Goal: Book appointment/travel/reservation

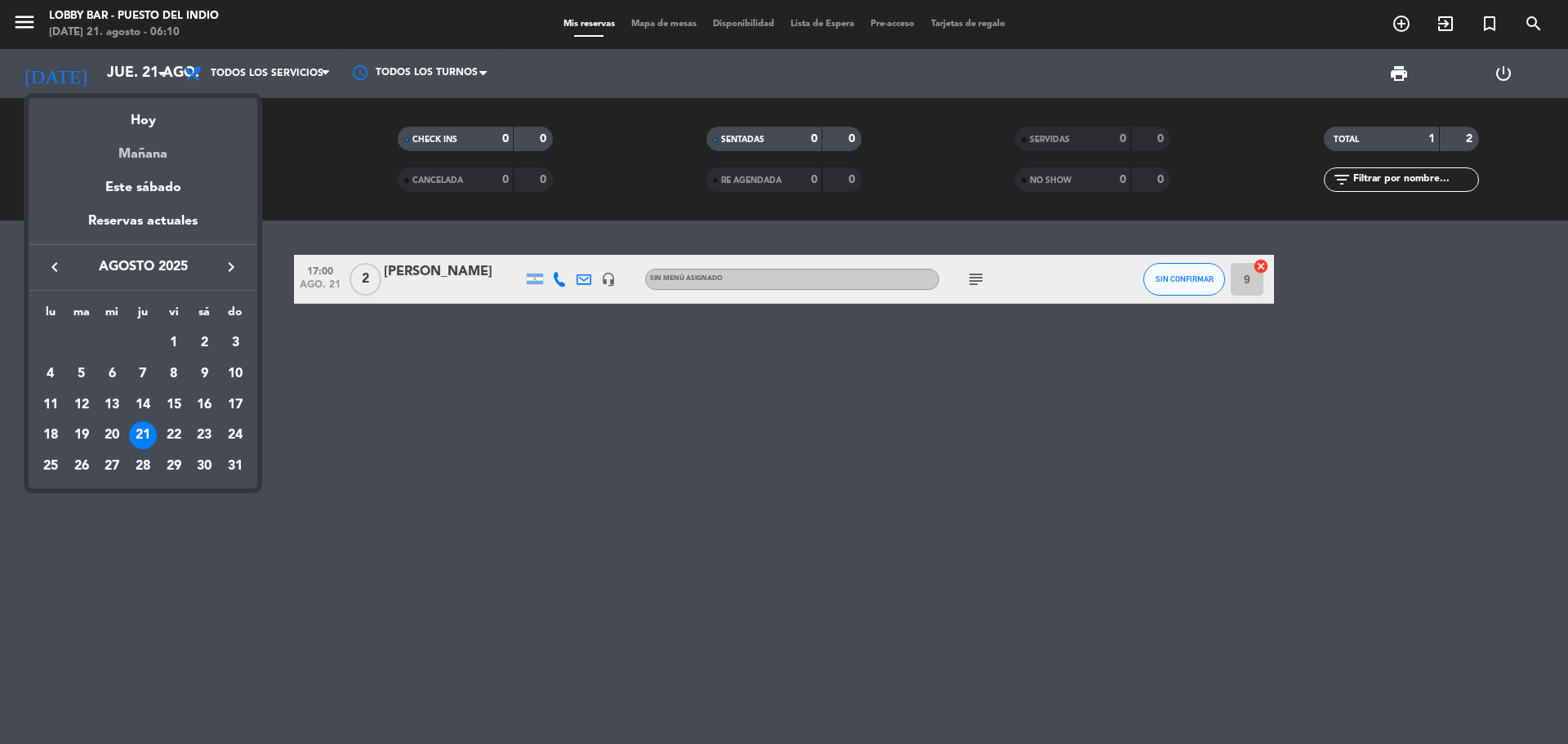
click at [122, 135] on div "Mañana" at bounding box center [143, 148] width 229 height 34
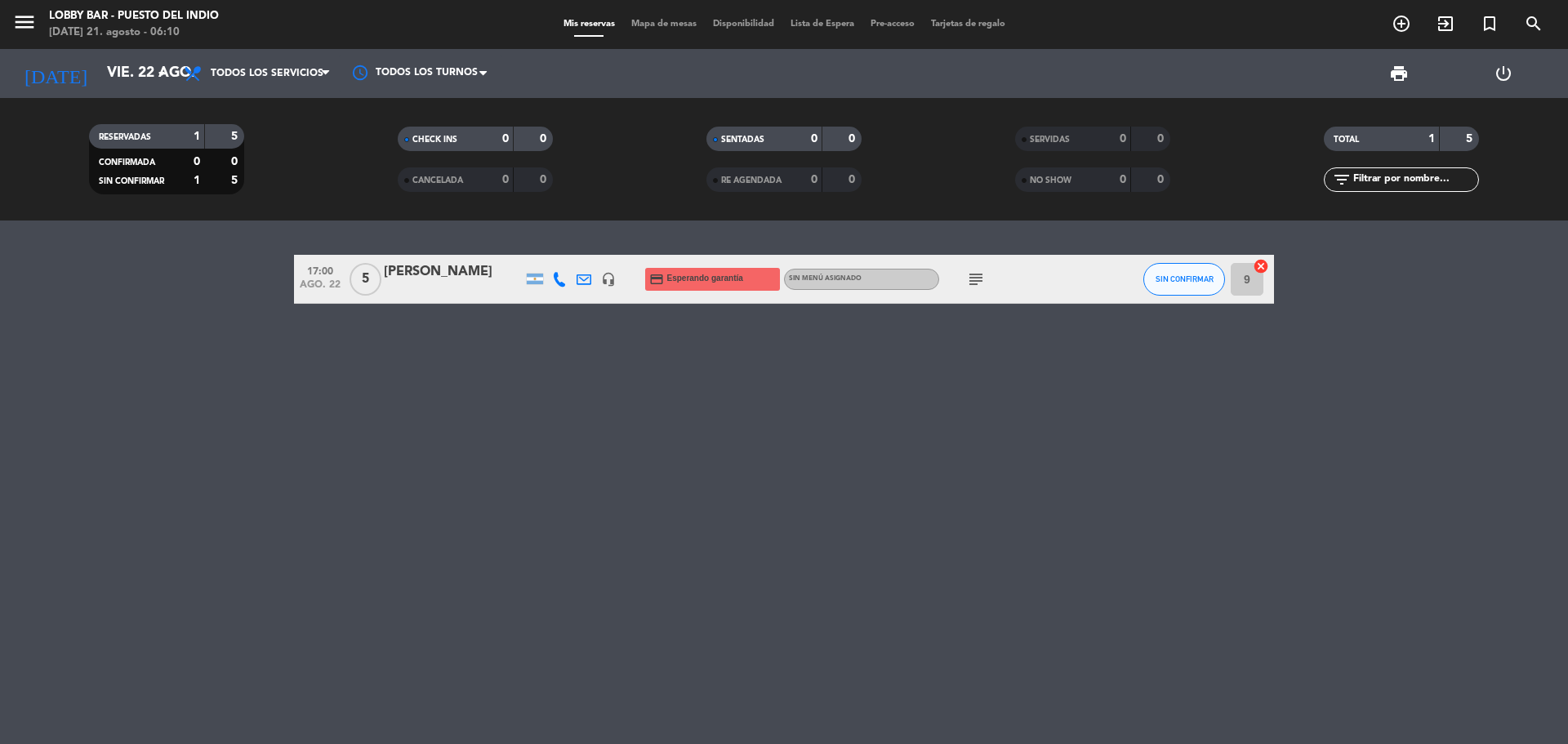
click at [109, 92] on div "[DATE] [DATE] arrow_drop_down" at bounding box center [94, 73] width 163 height 49
click at [105, 73] on input "vie. 22 ago." at bounding box center [193, 73] width 189 height 33
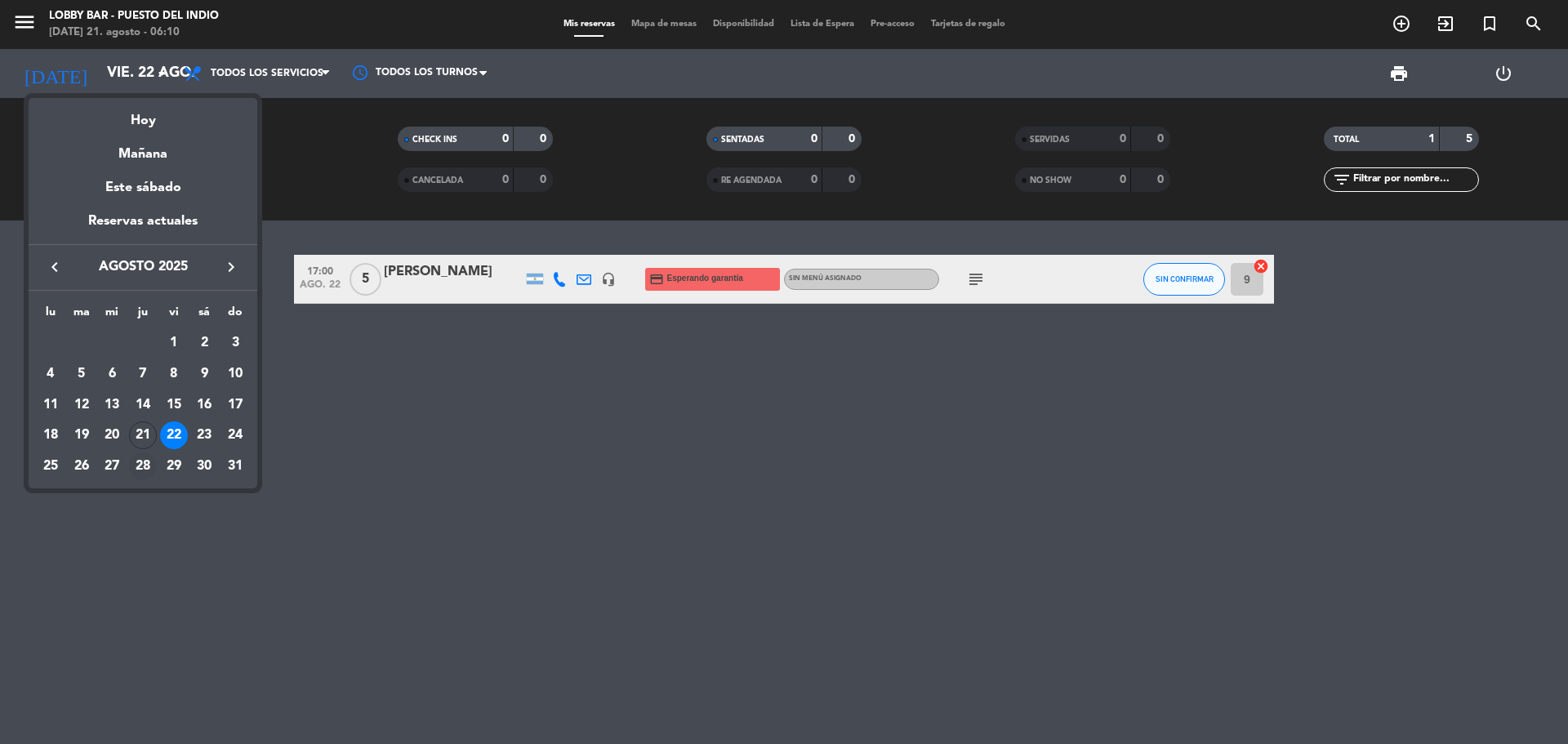
click at [152, 473] on div "28" at bounding box center [143, 467] width 28 height 28
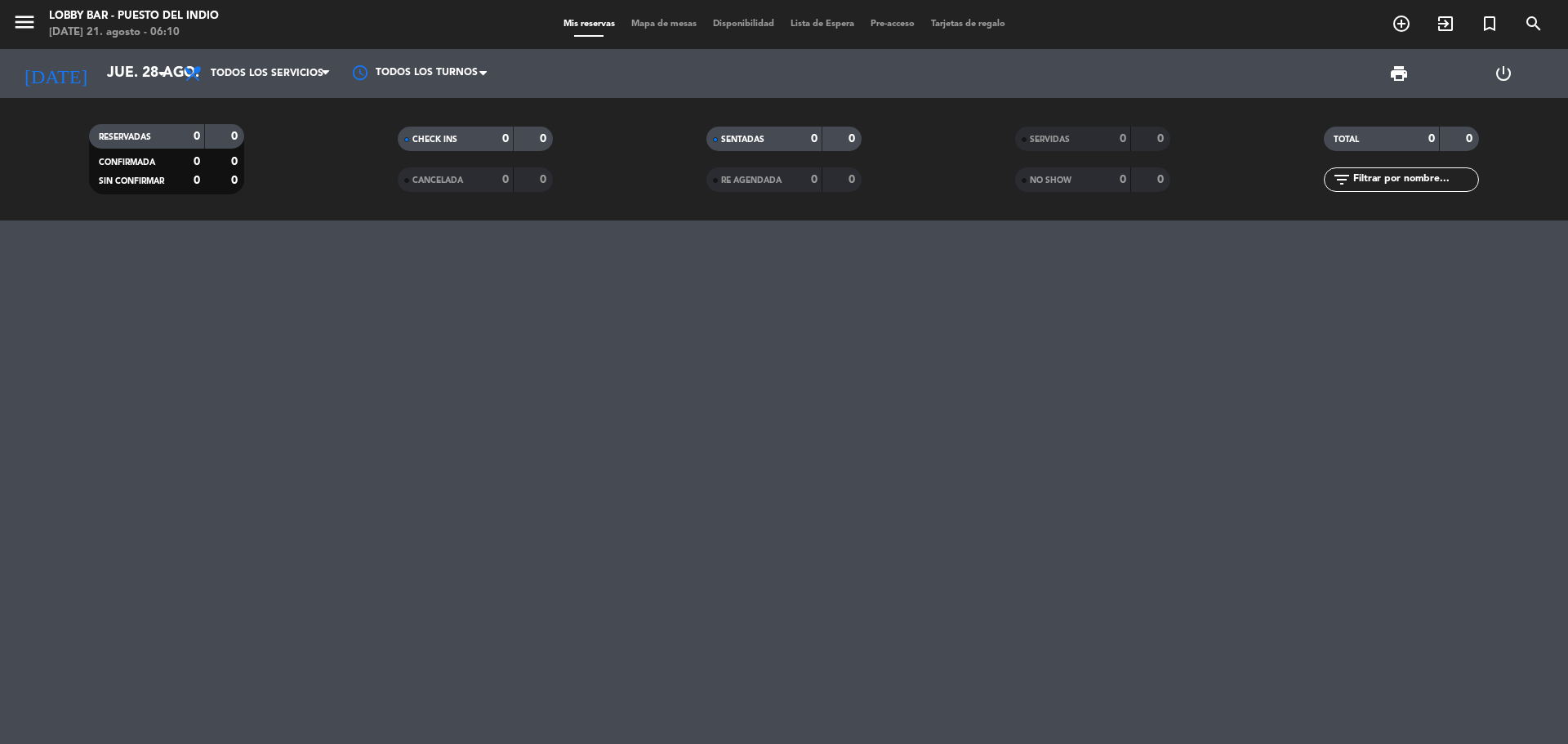
click at [234, 69] on span "Todos los servicios" at bounding box center [267, 73] width 112 height 11
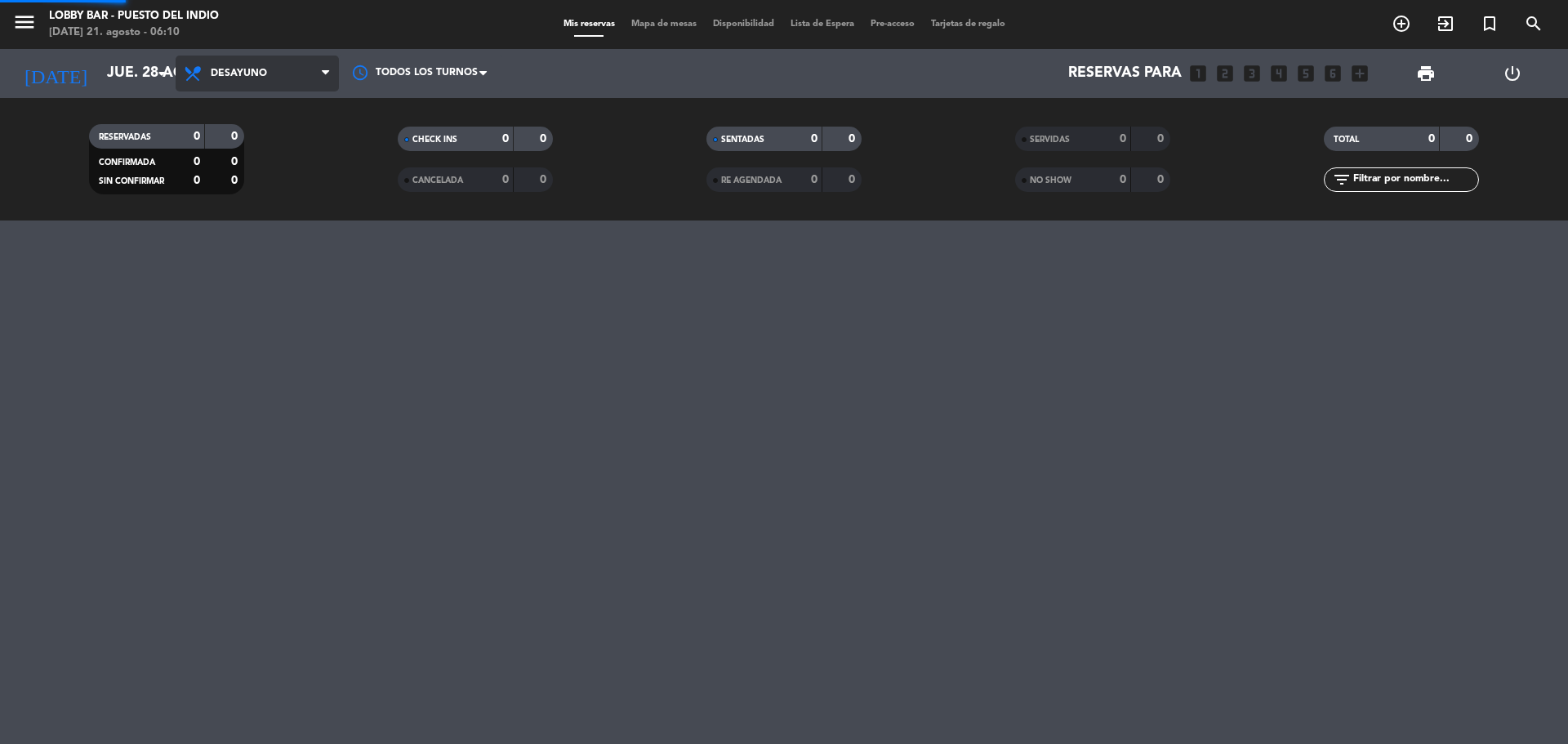
click at [230, 130] on div "menu Lobby Bar - Puesto del Indio [DATE] 21. agosto - 06:10 Mis reservas Mapa d…" at bounding box center [784, 111] width 1568 height 221
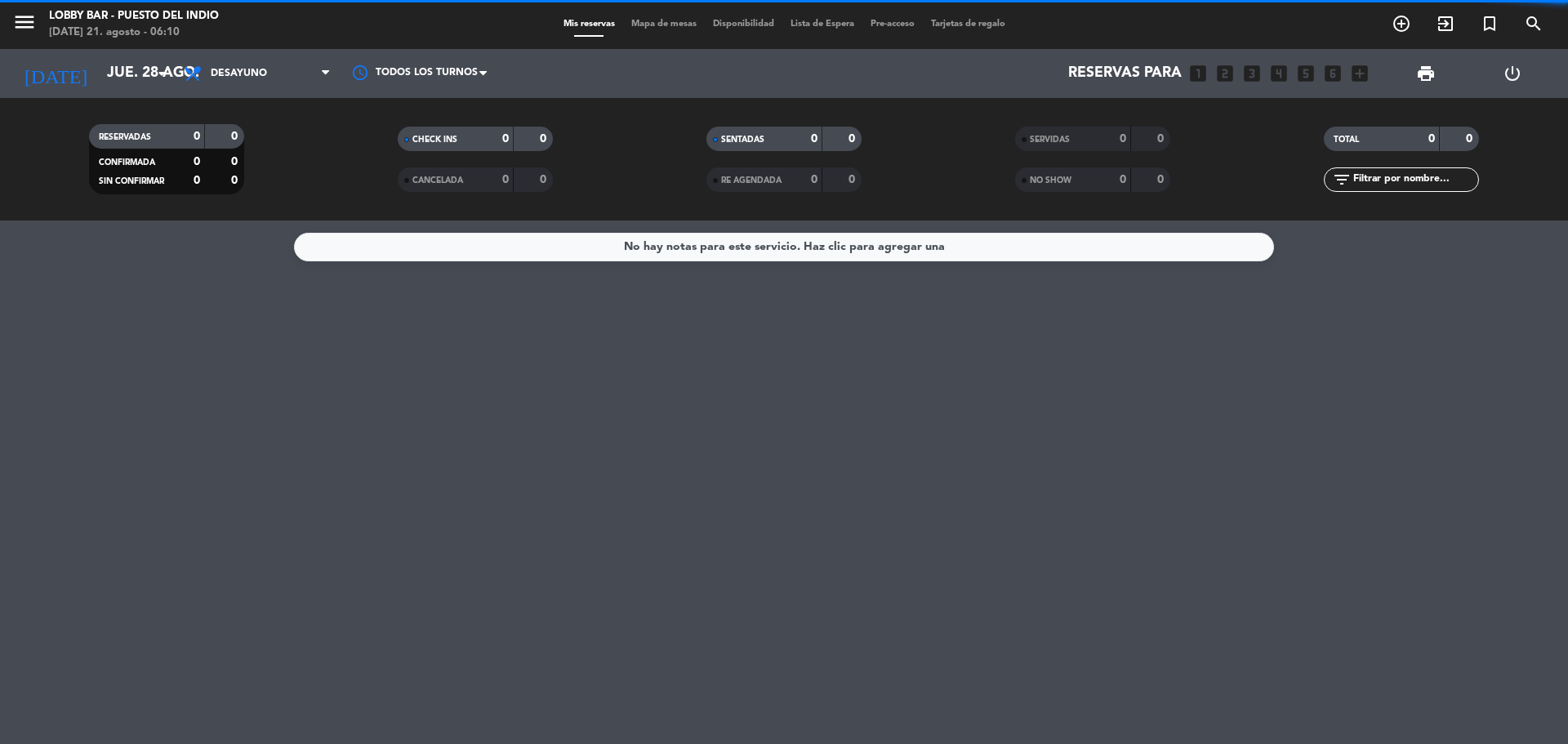
click at [229, 78] on span "Desayuno" at bounding box center [239, 73] width 57 height 11
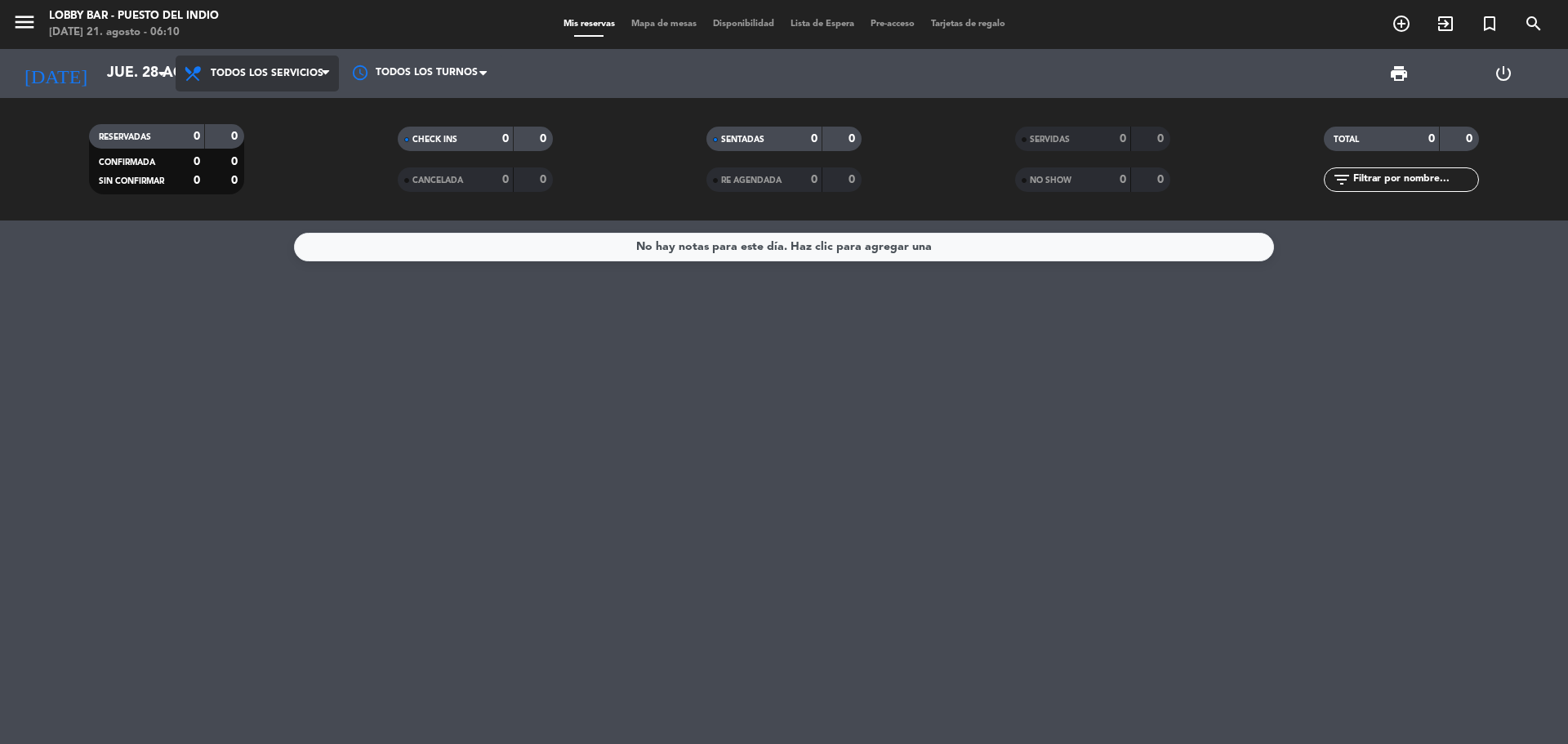
click at [225, 117] on div "menu Lobby Bar - Puesto del Indio [DATE] 21. agosto - 06:10 Mis reservas Mapa d…" at bounding box center [784, 111] width 1568 height 221
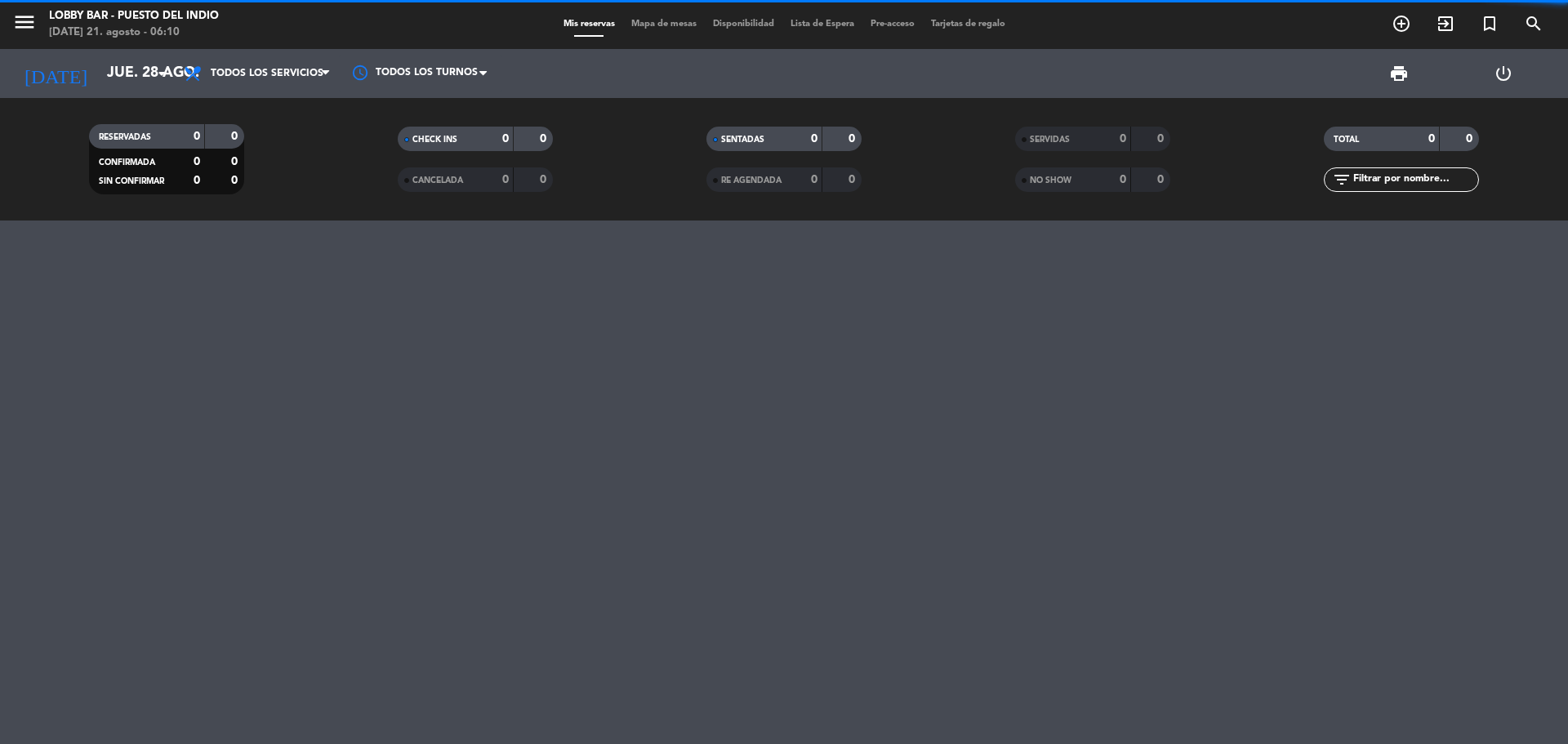
click at [206, 89] on span "Todos los servicios" at bounding box center [257, 74] width 163 height 36
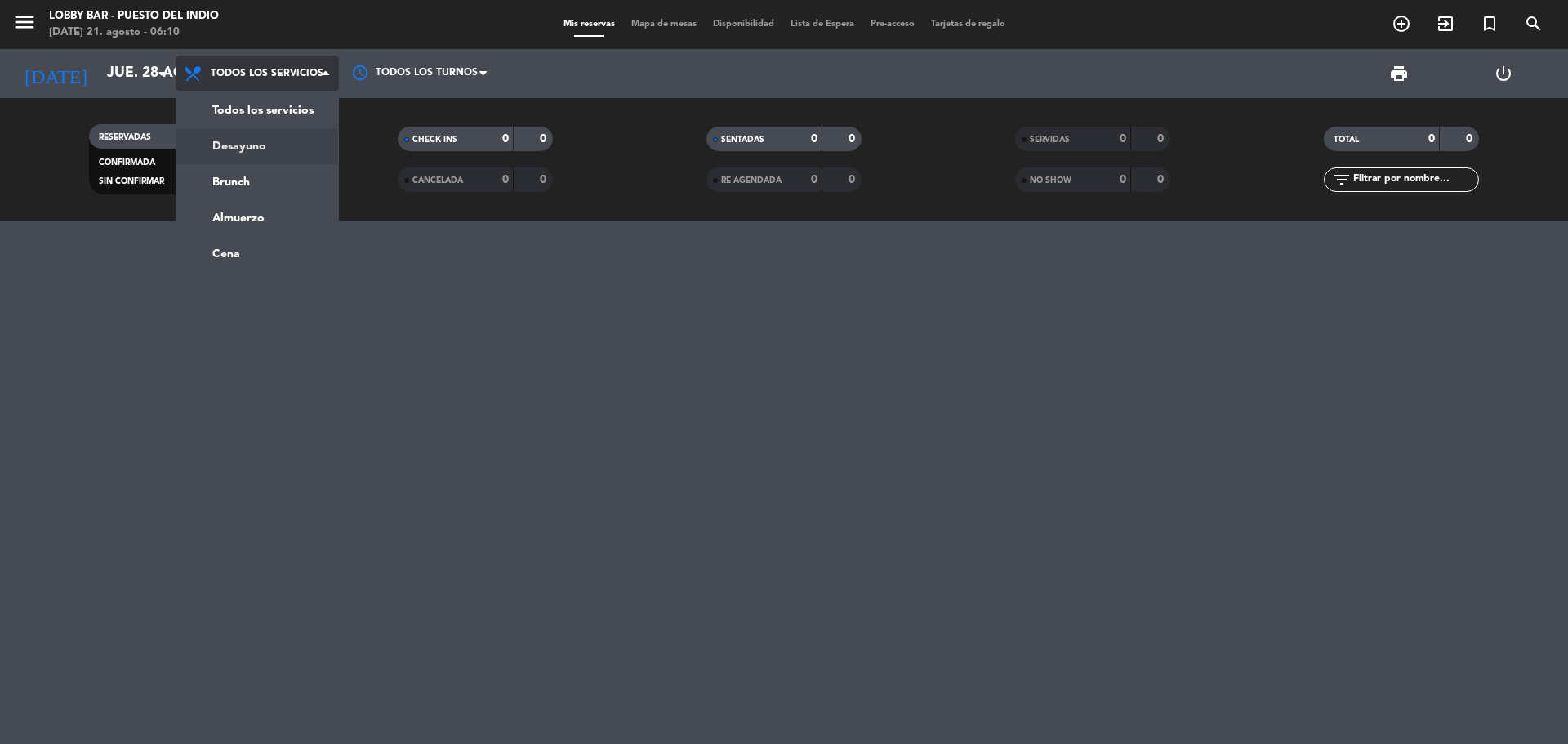
click at [207, 146] on div "menu Lobby Bar - Puesto del Indio [DATE] 21. agosto - 06:10 Mis reservas Mapa d…" at bounding box center [784, 111] width 1568 height 221
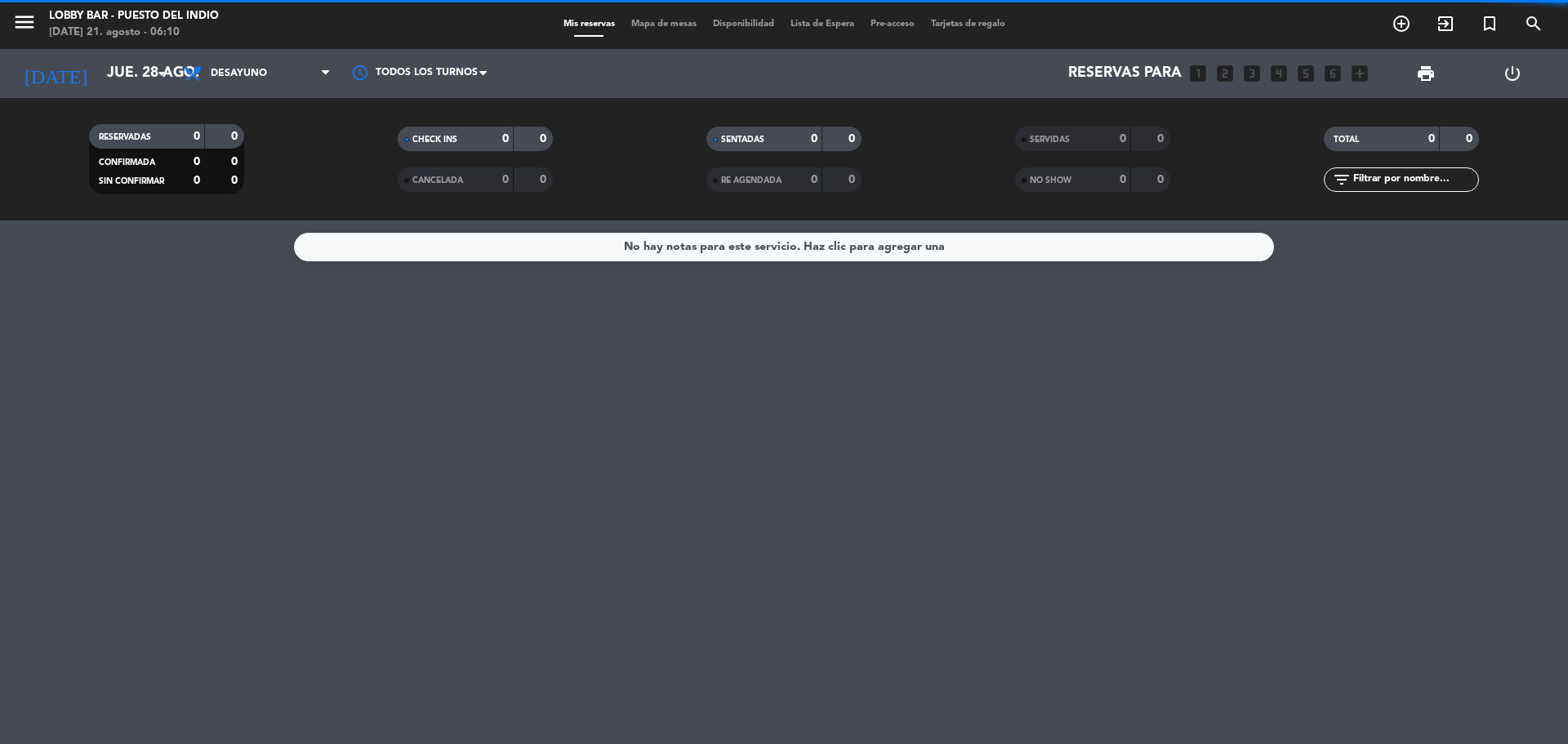
click at [215, 85] on span "Desayuno" at bounding box center [257, 74] width 163 height 36
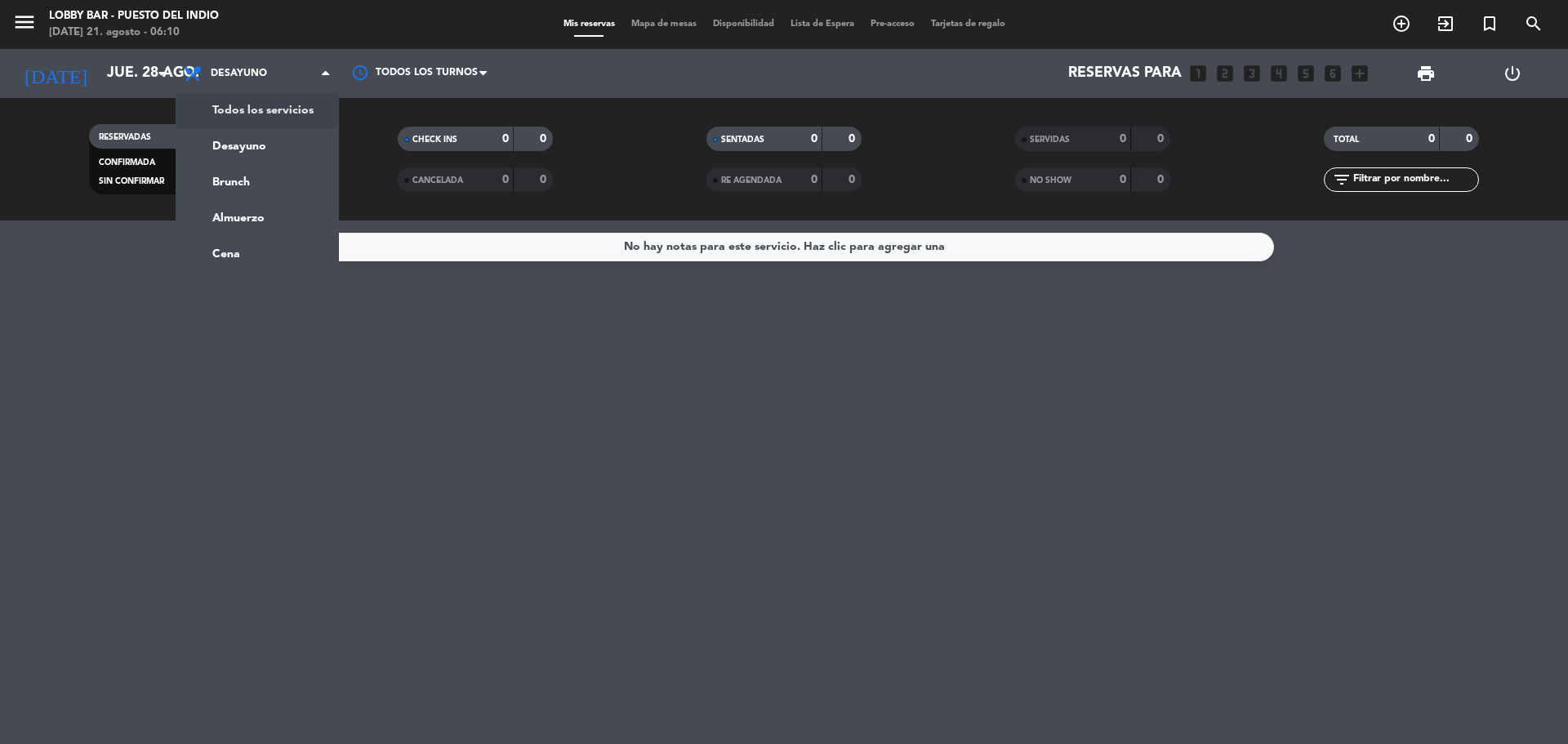
click at [27, 11] on icon "menu" at bounding box center [24, 22] width 25 height 25
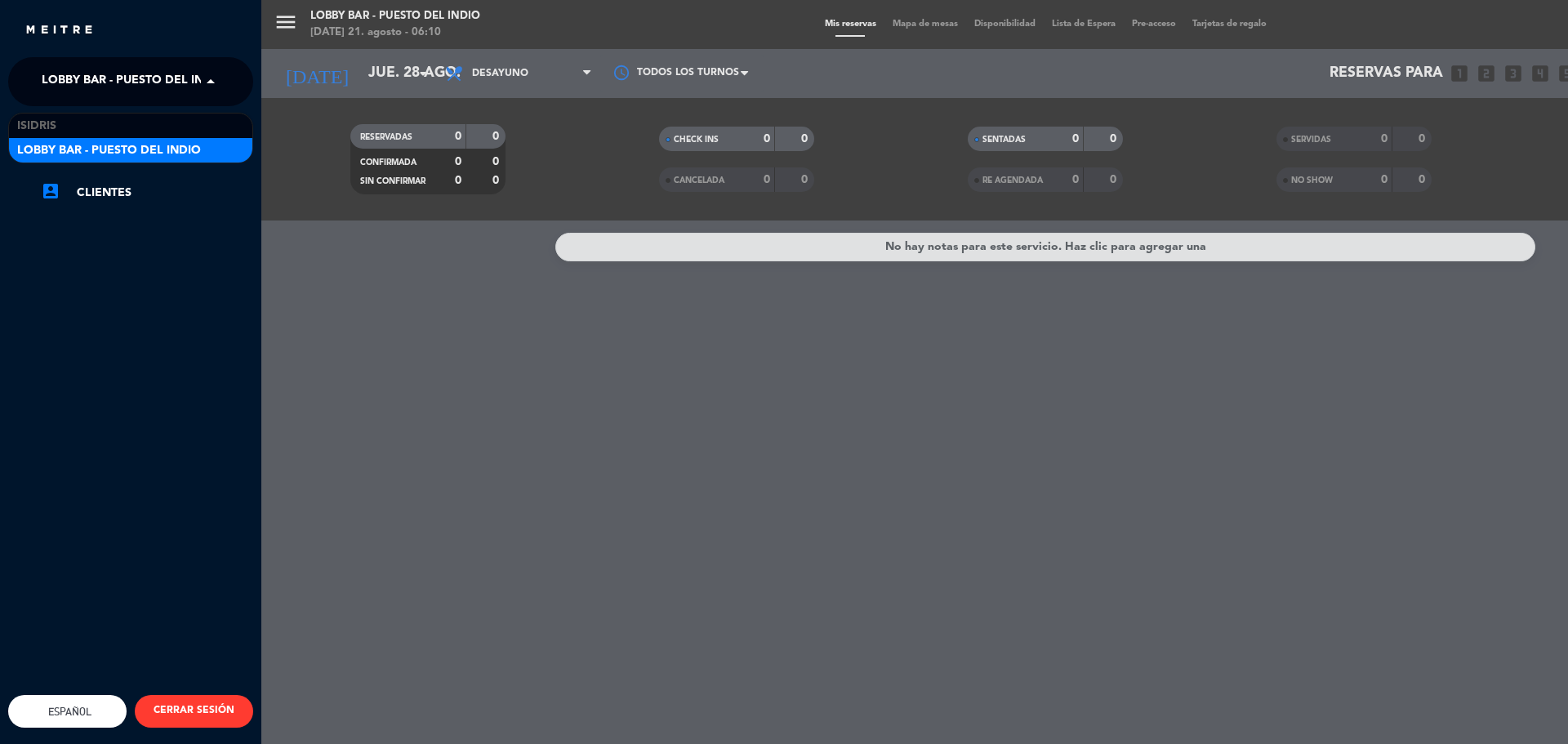
click at [102, 85] on span "Lobby Bar - Puesto del Indio" at bounding box center [133, 82] width 184 height 34
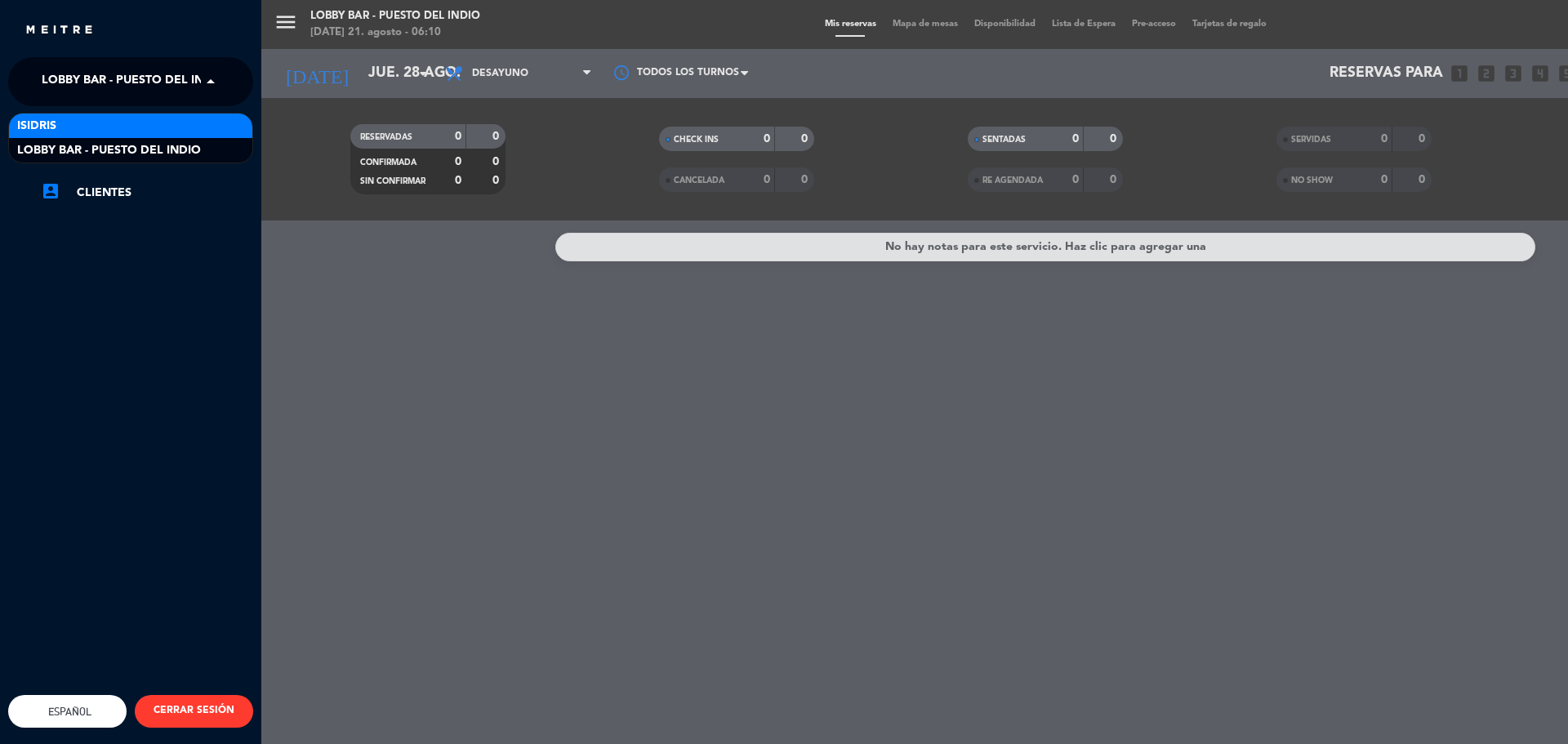
click at [89, 131] on div "isidris" at bounding box center [130, 125] width 243 height 25
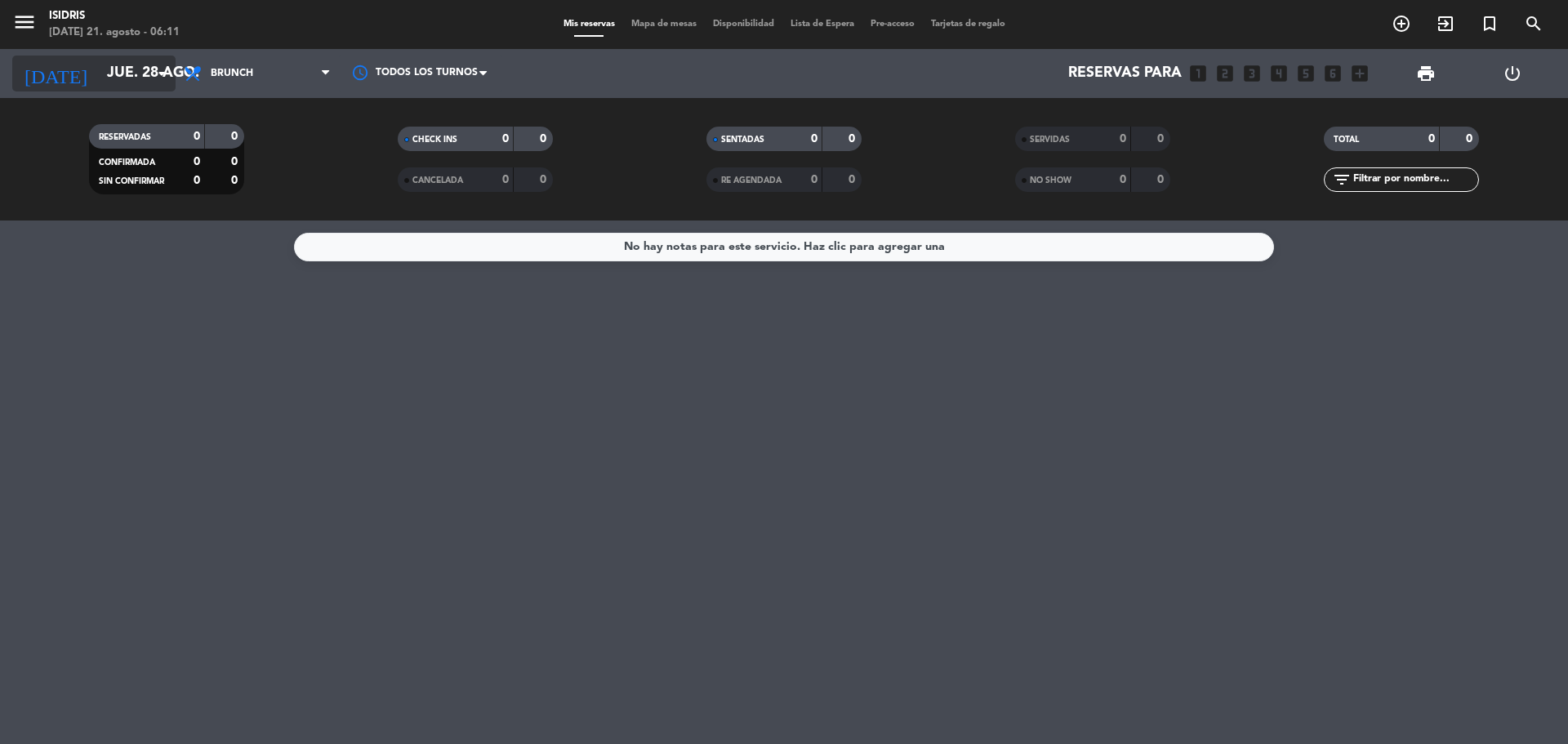
click at [100, 69] on input "jue. 28 ago." at bounding box center [193, 73] width 189 height 33
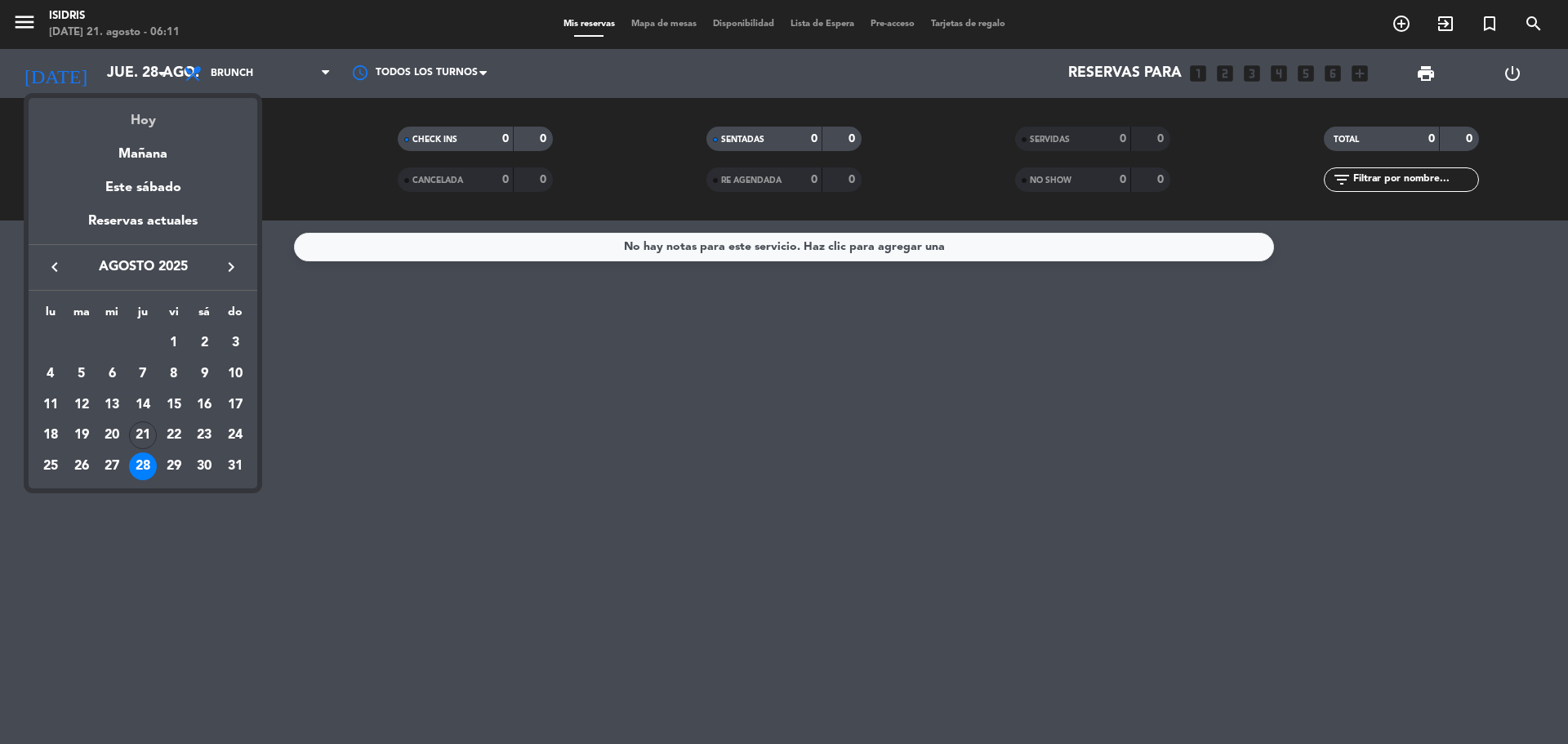
click at [149, 117] on div "Hoy" at bounding box center [143, 115] width 229 height 34
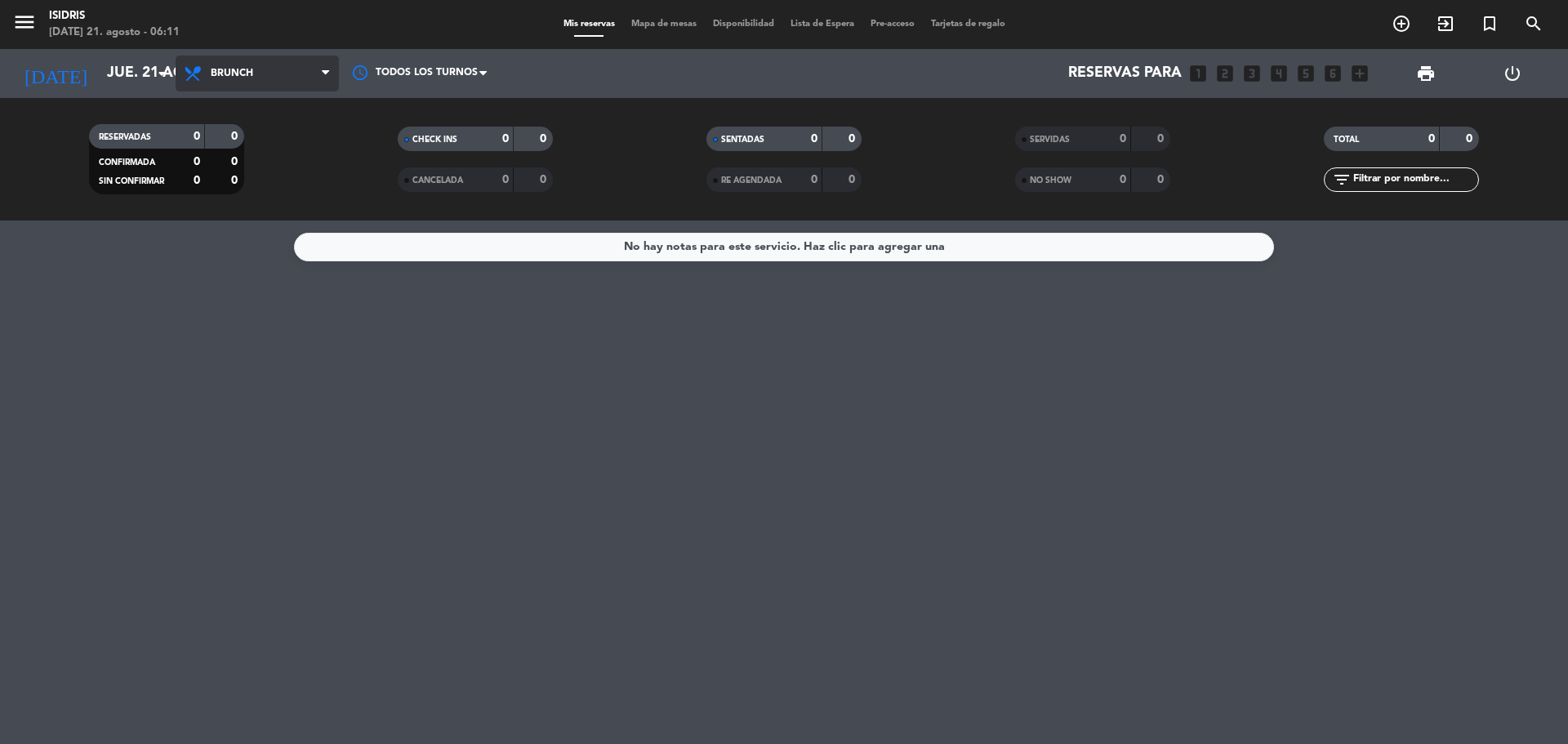
click at [200, 82] on icon at bounding box center [195, 74] width 24 height 20
click at [248, 98] on div "menu isidris [DATE] 21. agosto - 06:11 Mis reservas Mapa de mesas Disponibilida…" at bounding box center [784, 111] width 1568 height 221
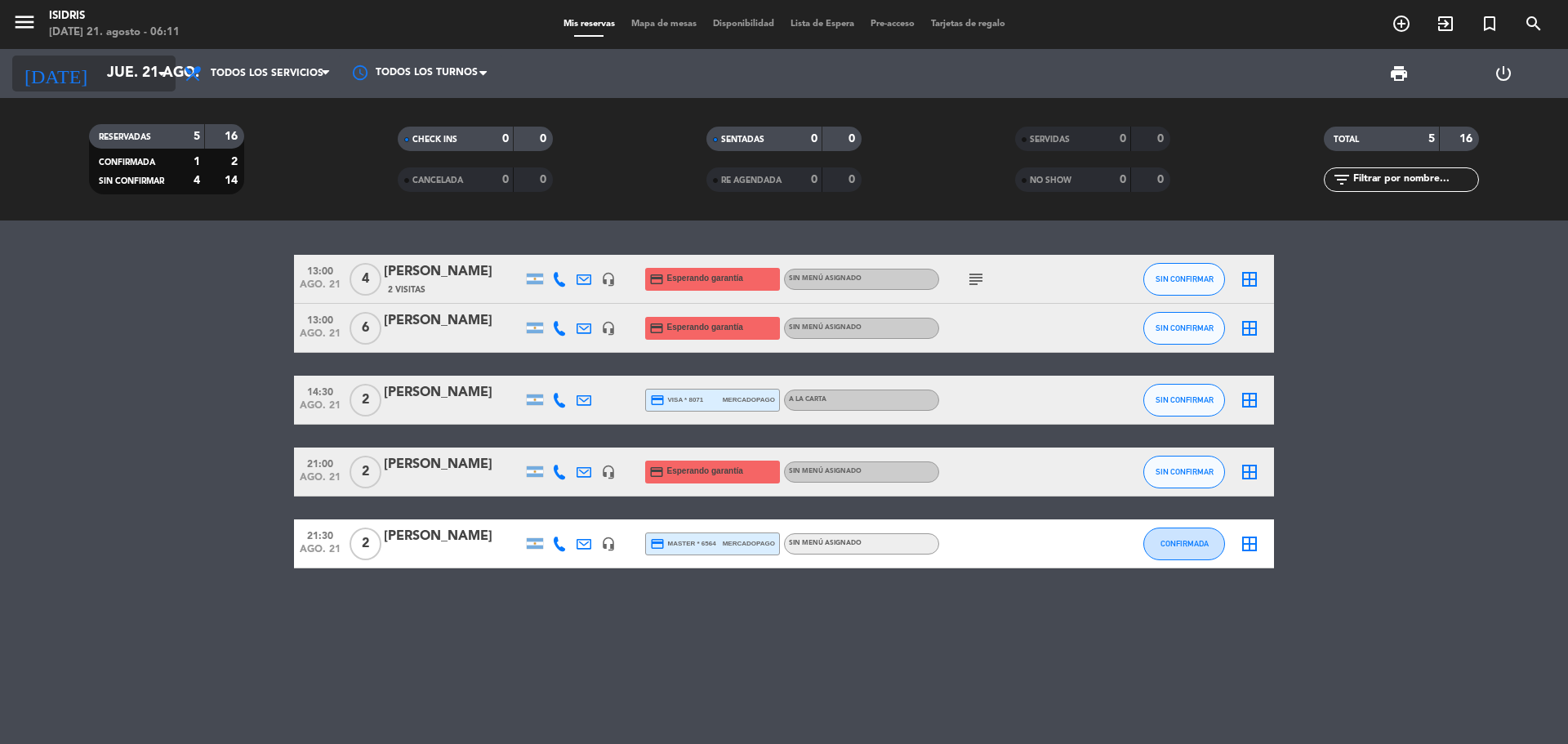
click at [143, 73] on input "jue. 21 ago." at bounding box center [193, 73] width 189 height 33
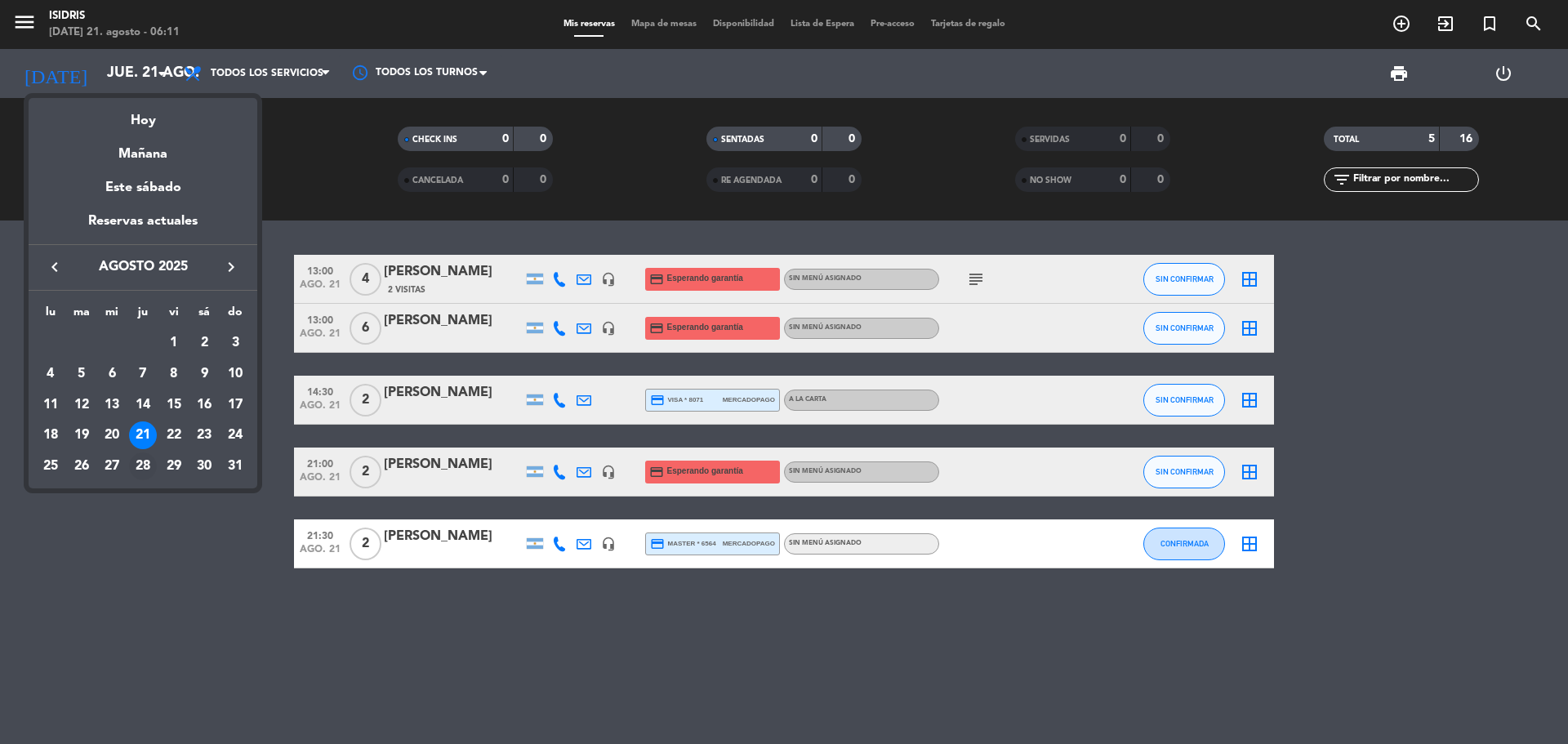
click at [138, 466] on div "28" at bounding box center [143, 467] width 28 height 28
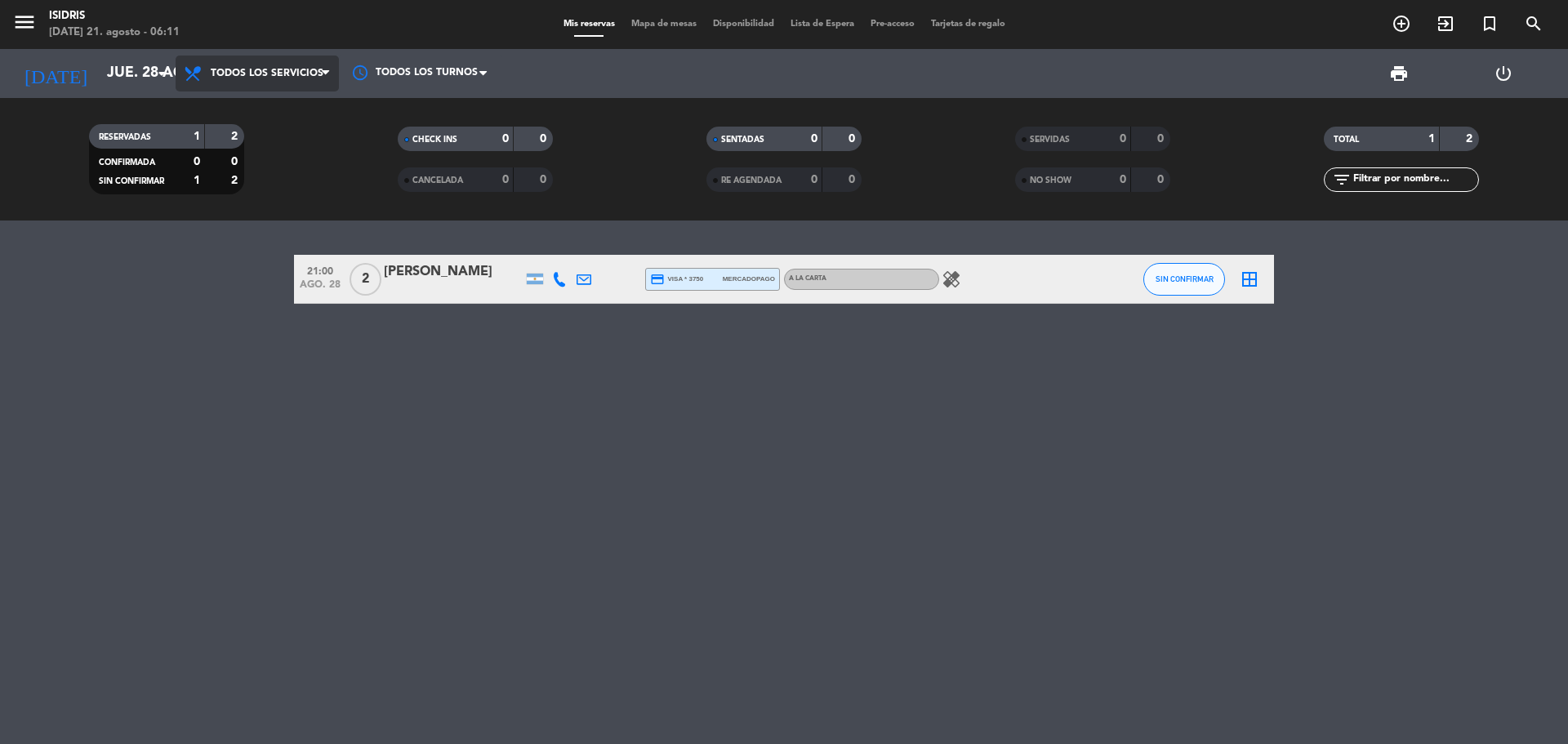
click at [220, 80] on span "Todos los servicios" at bounding box center [257, 74] width 163 height 36
click at [103, 80] on input "jue. 28 ago." at bounding box center [193, 73] width 189 height 33
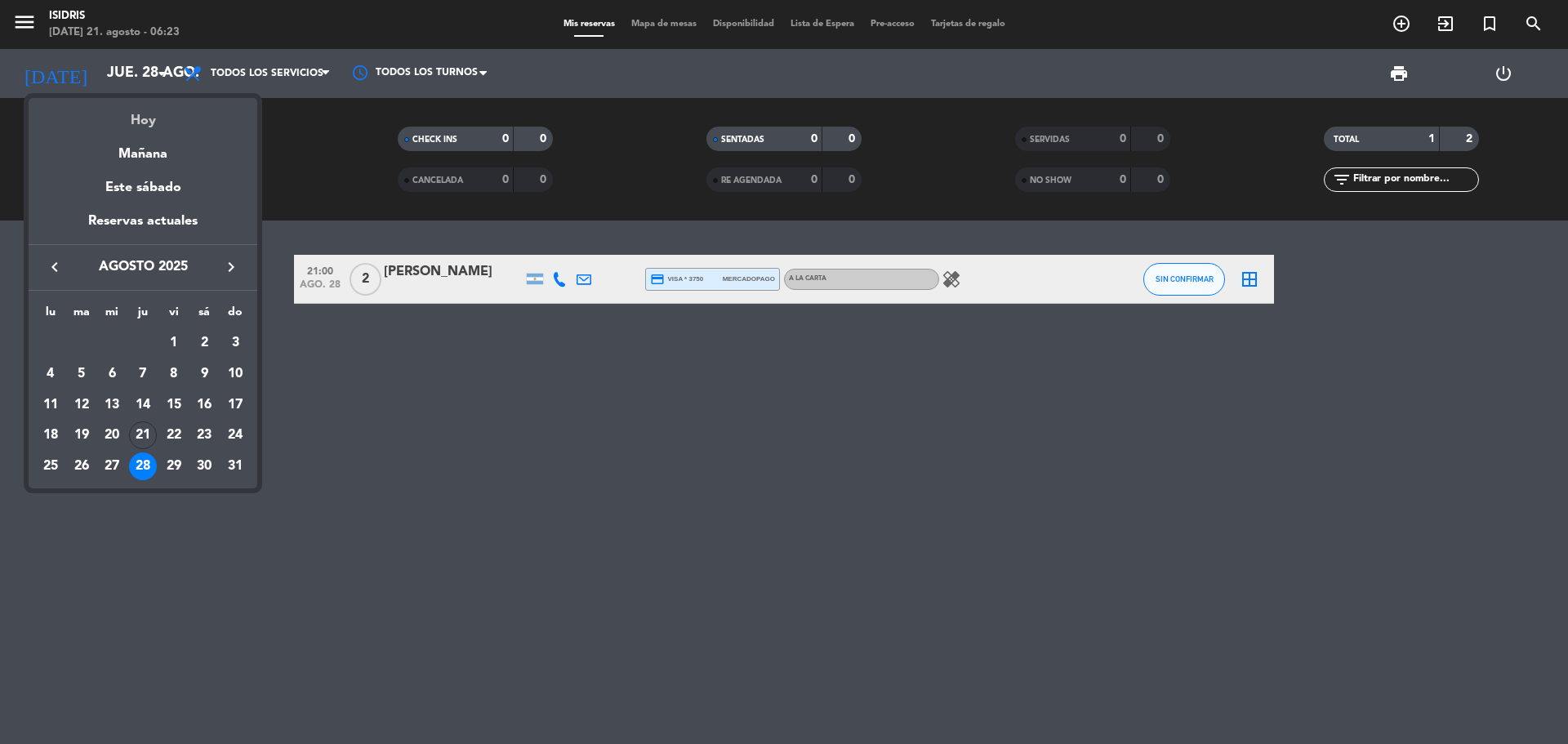
click at [123, 114] on div "Hoy" at bounding box center [143, 115] width 229 height 34
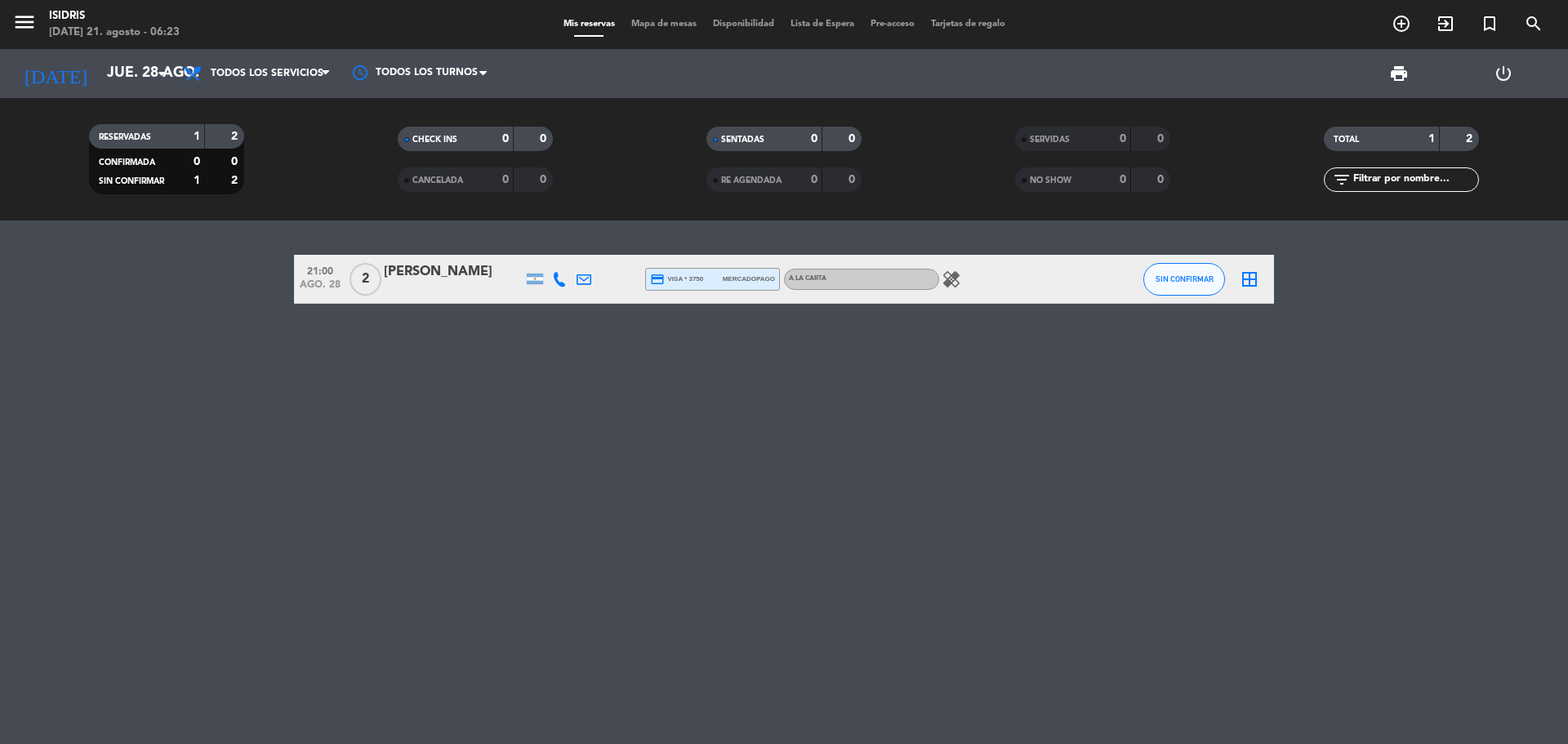
type input "jue. 21 ago."
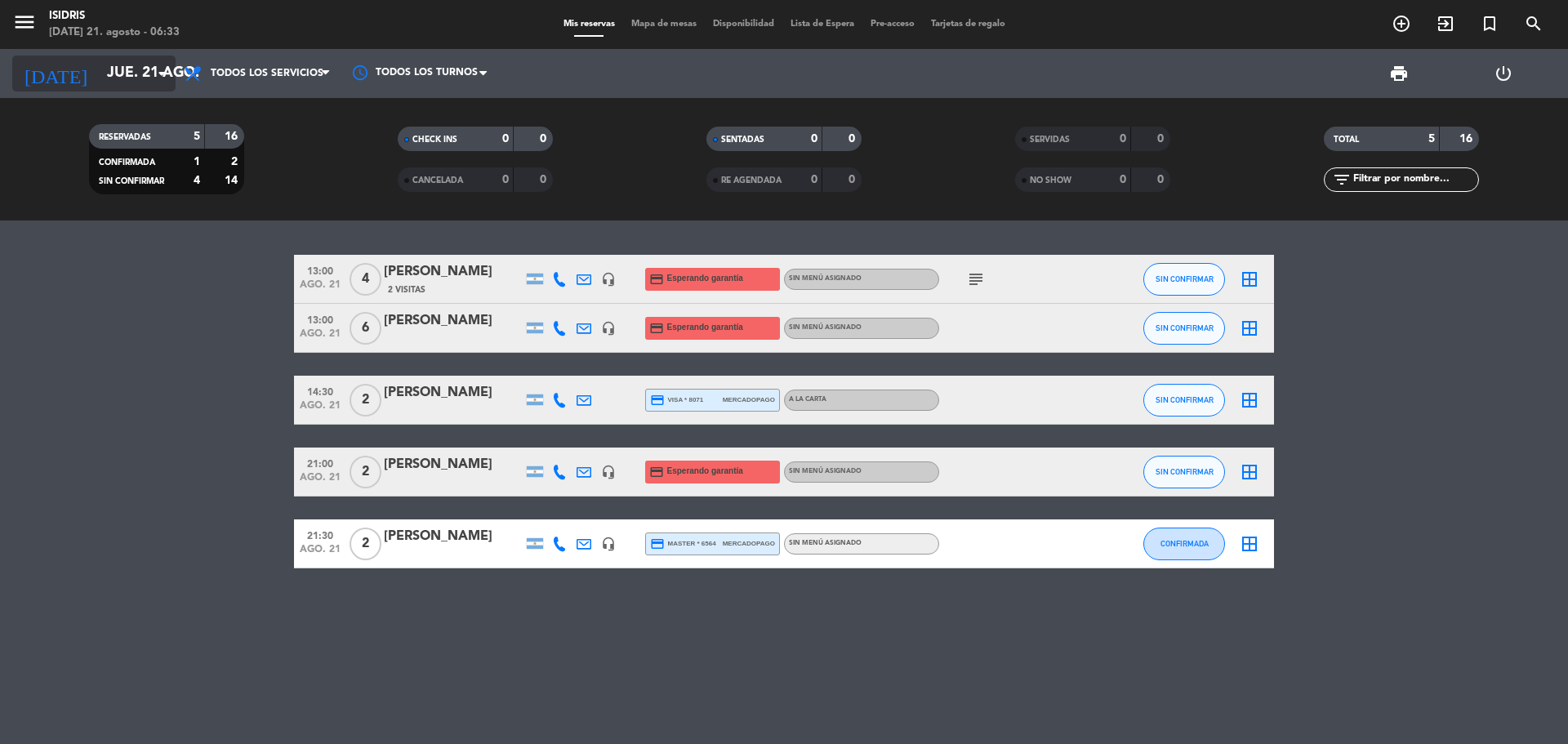
click at [99, 73] on input "jue. 21 ago." at bounding box center [193, 73] width 189 height 33
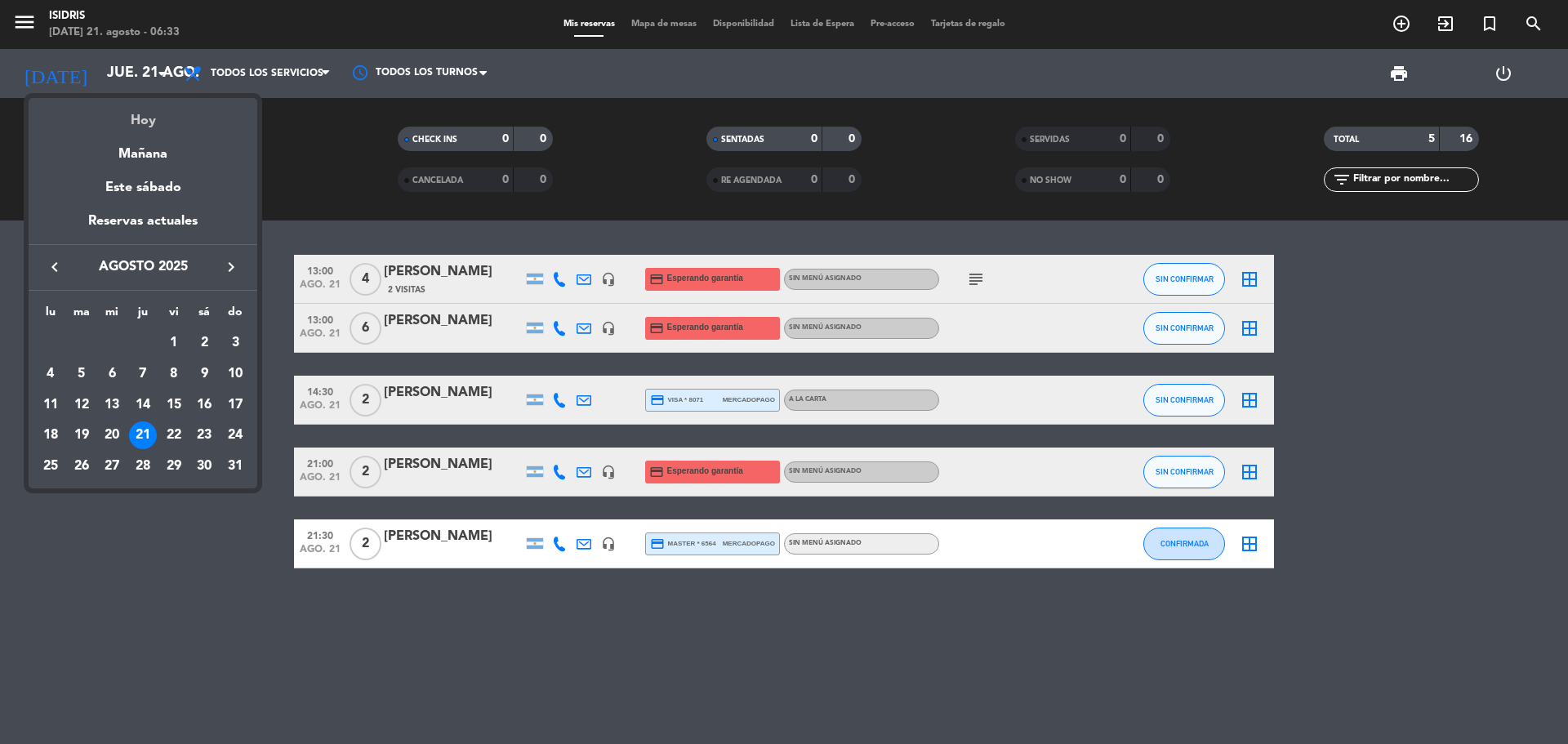
click at [139, 114] on div "Hoy" at bounding box center [143, 115] width 229 height 34
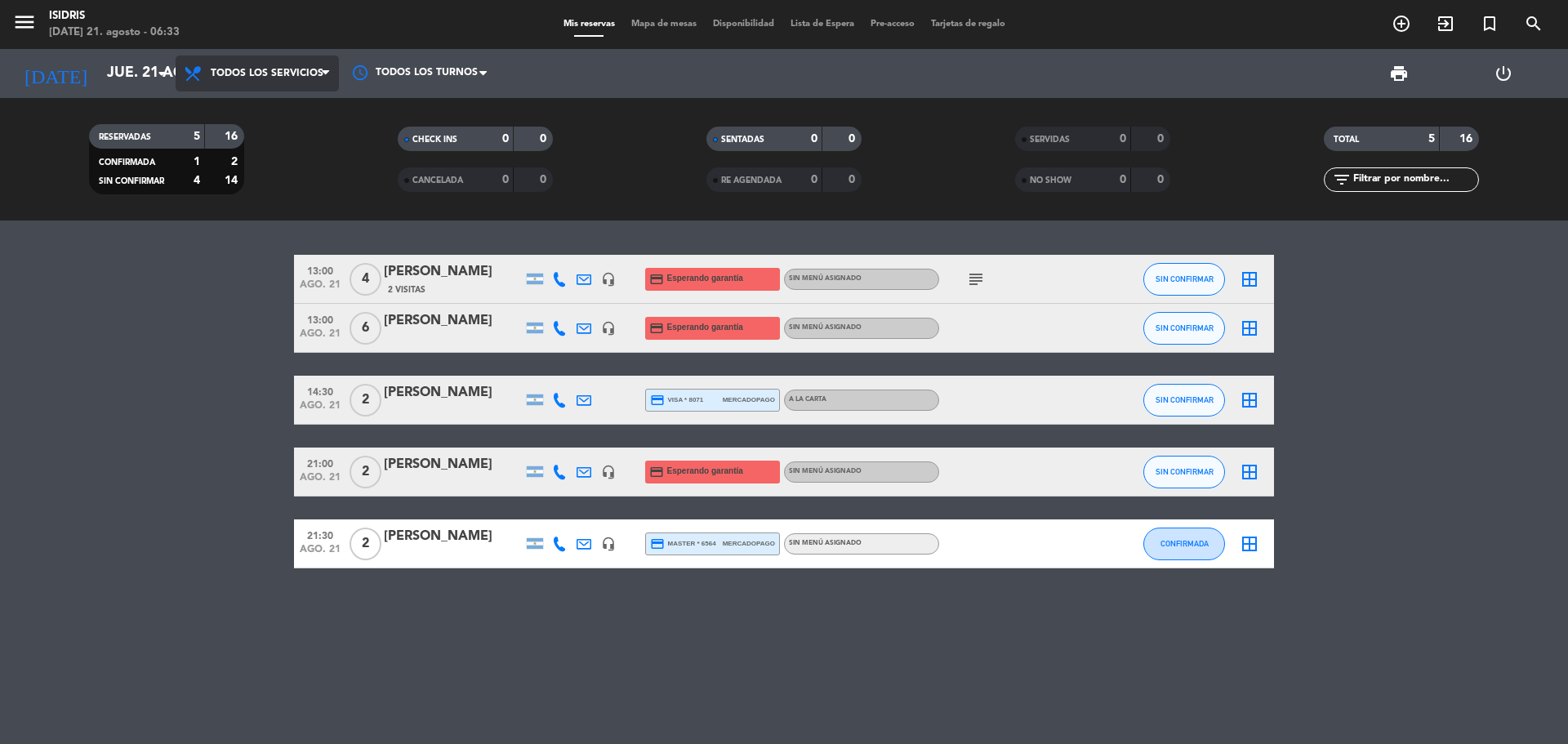
click at [275, 80] on span "Todos los servicios" at bounding box center [257, 74] width 163 height 36
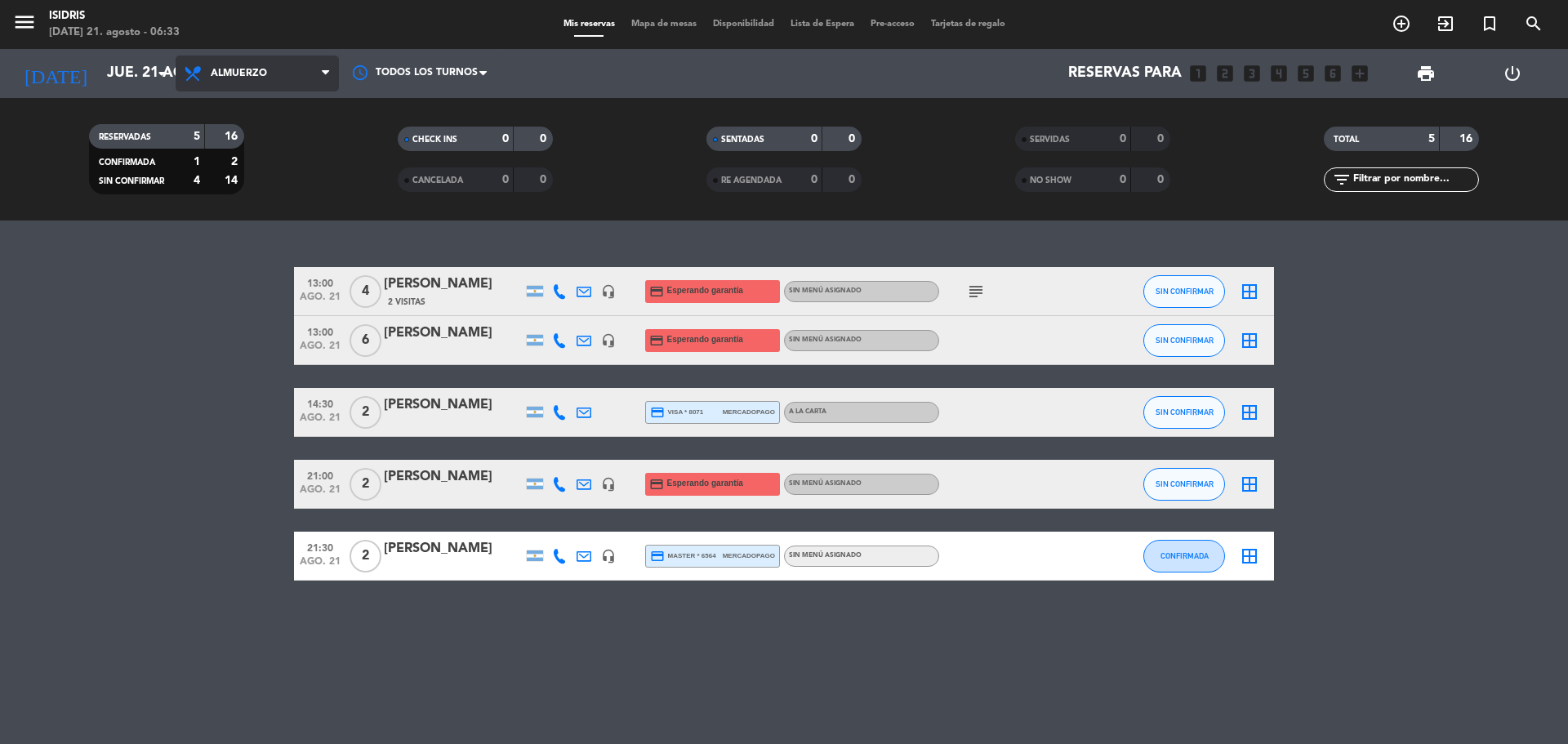
click at [259, 180] on div "menu isidris [DATE] 21. agosto - 06:33 Mis reservas Mapa de mesas Disponibilida…" at bounding box center [784, 111] width 1568 height 221
click at [262, 80] on span "Almuerzo" at bounding box center [257, 74] width 163 height 36
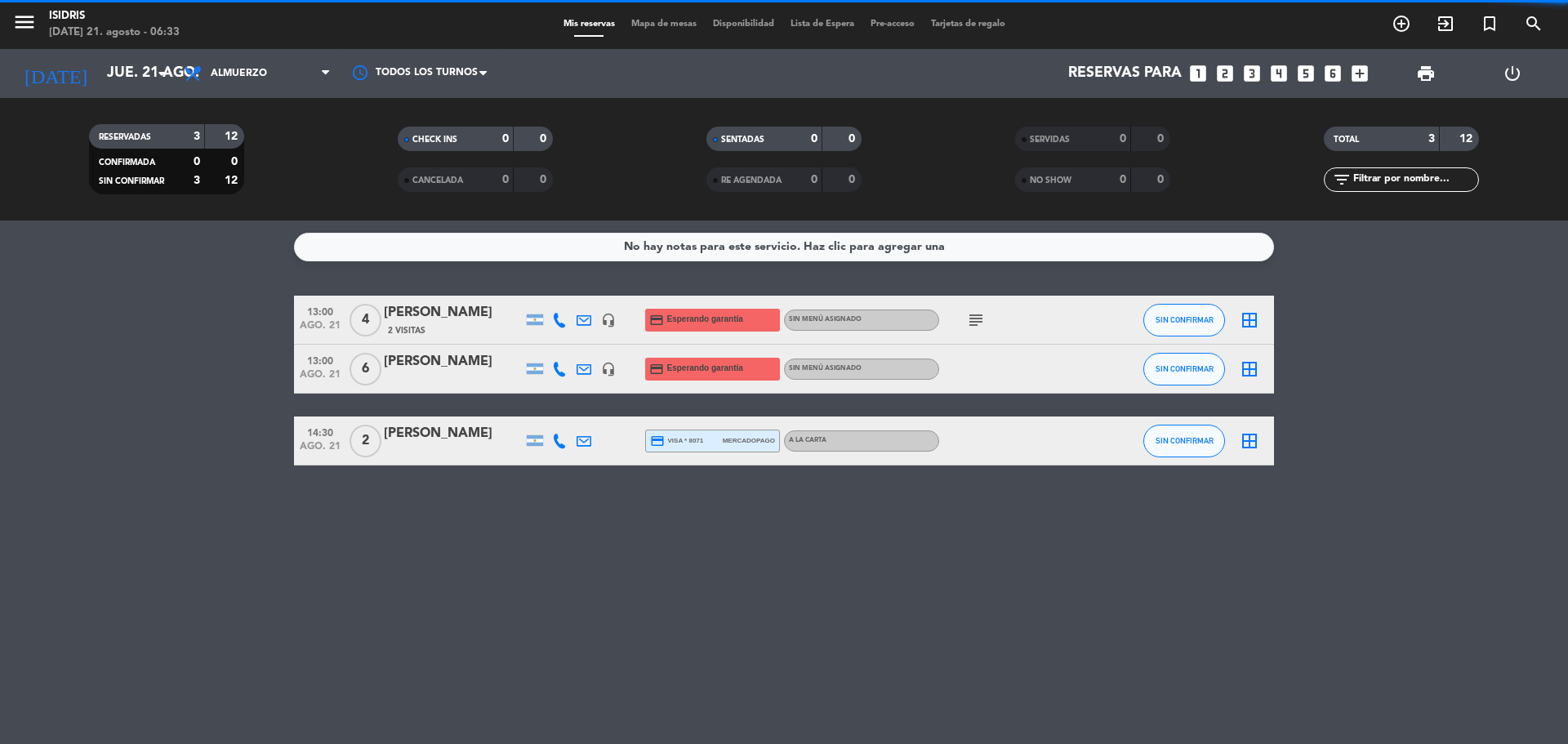
click at [247, 219] on div "RESERVADAS 3 12 CONFIRMADA 0 0 SIN CONFIRMAR 3 12 CHECK INS 0 0 CANCELADA 0 0 S…" at bounding box center [784, 158] width 1568 height 123
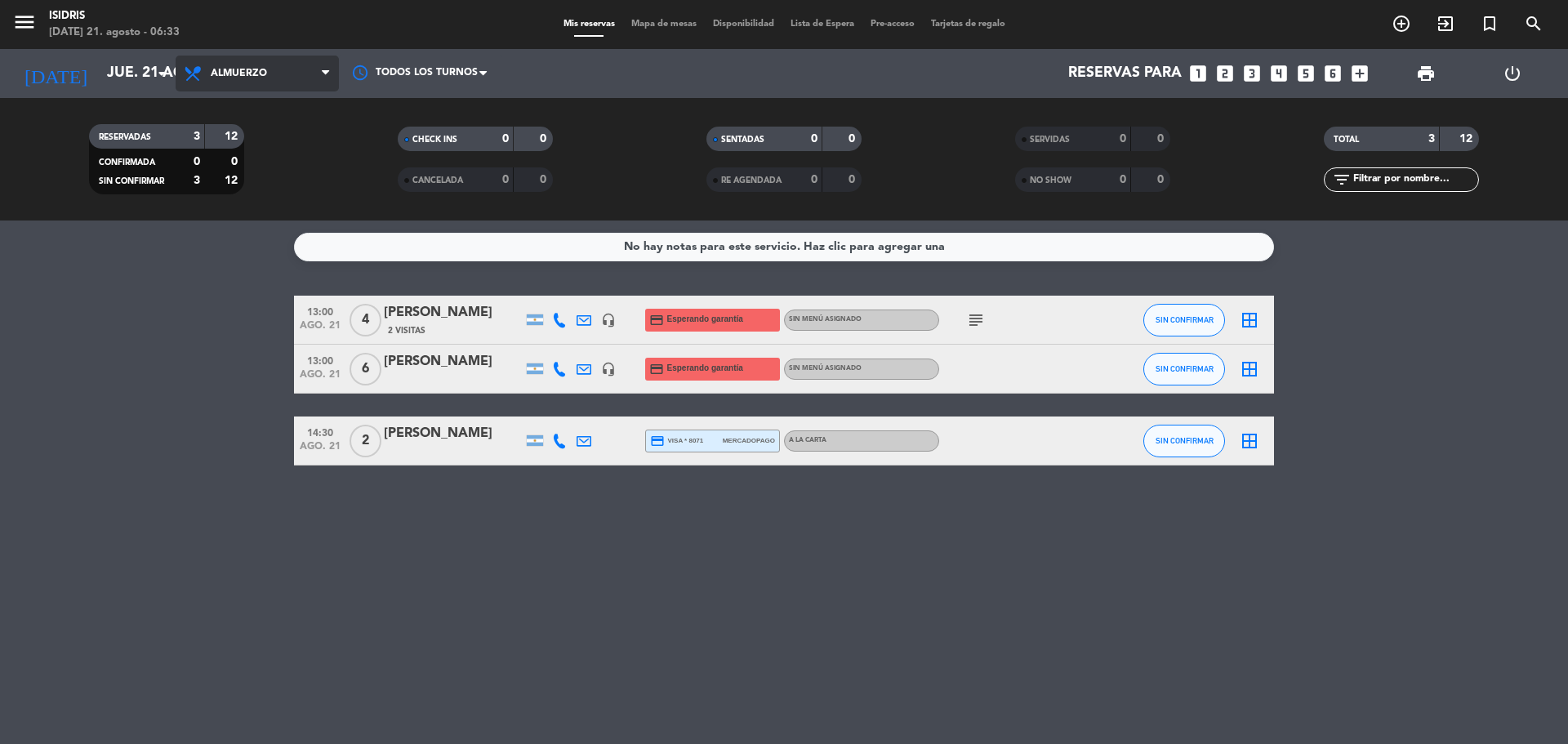
click at [240, 74] on span "Almuerzo" at bounding box center [239, 73] width 57 height 11
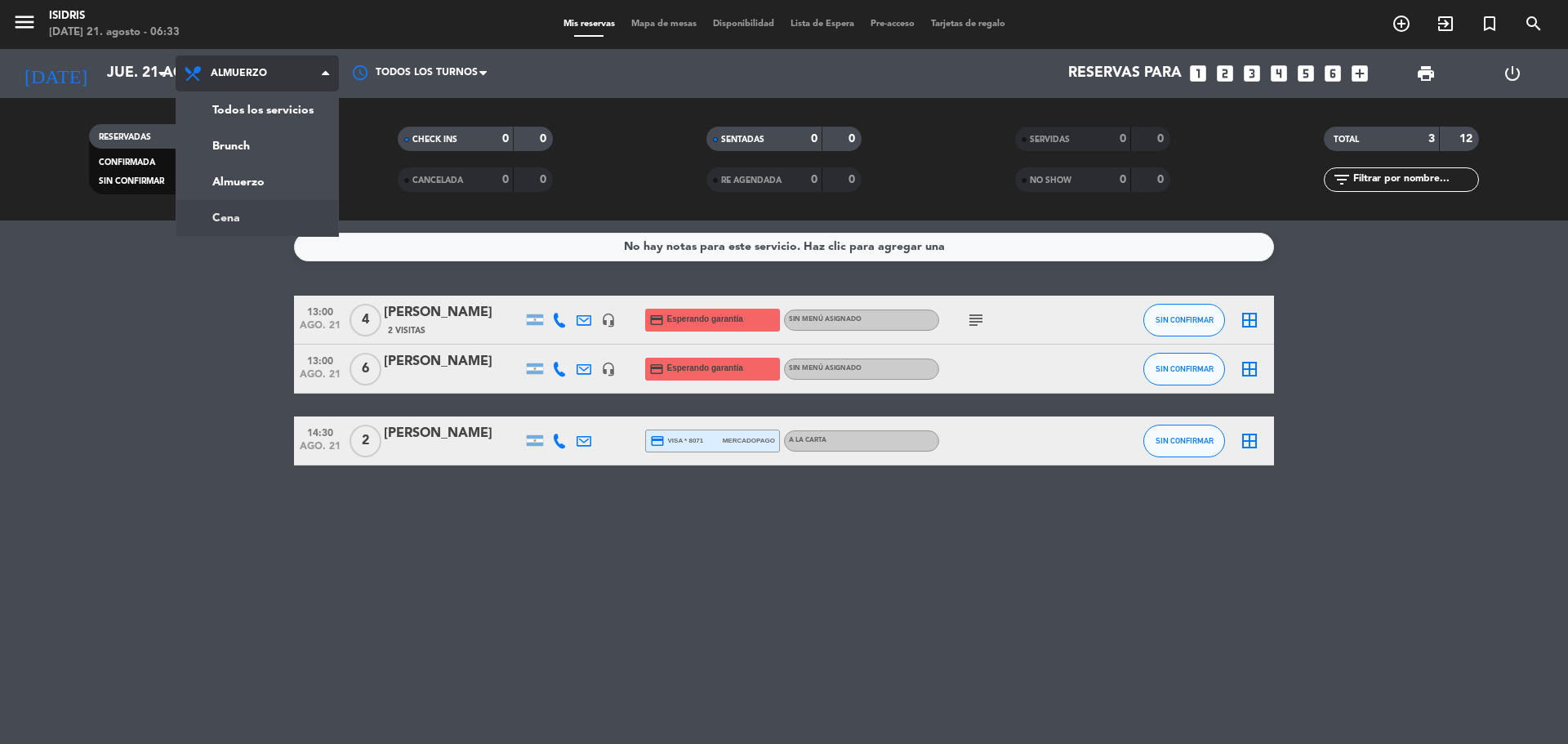
click at [235, 211] on div "menu isidris [DATE] 21. agosto - 06:33 Mis reservas Mapa de mesas Disponibilida…" at bounding box center [784, 111] width 1568 height 221
